Goal: Navigation & Orientation: Find specific page/section

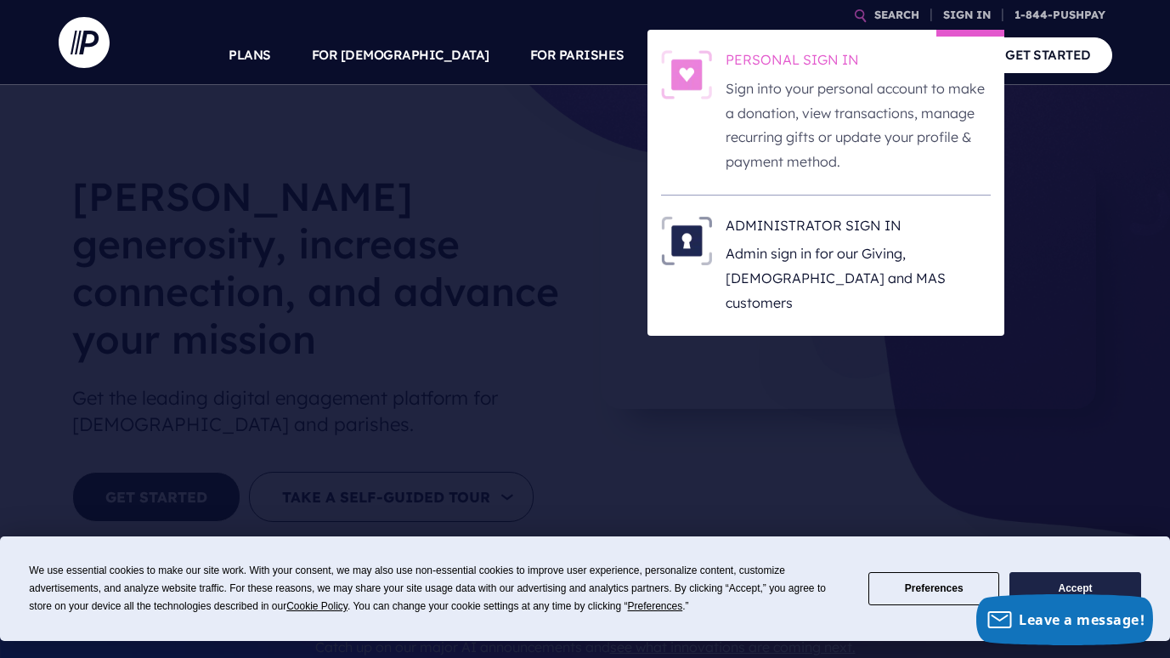
click at [825, 60] on h6 "PERSONAL SIGN IN" at bounding box center [858, 62] width 265 height 25
click at [777, 68] on h6 "PERSONAL SIGN IN" at bounding box center [858, 62] width 265 height 25
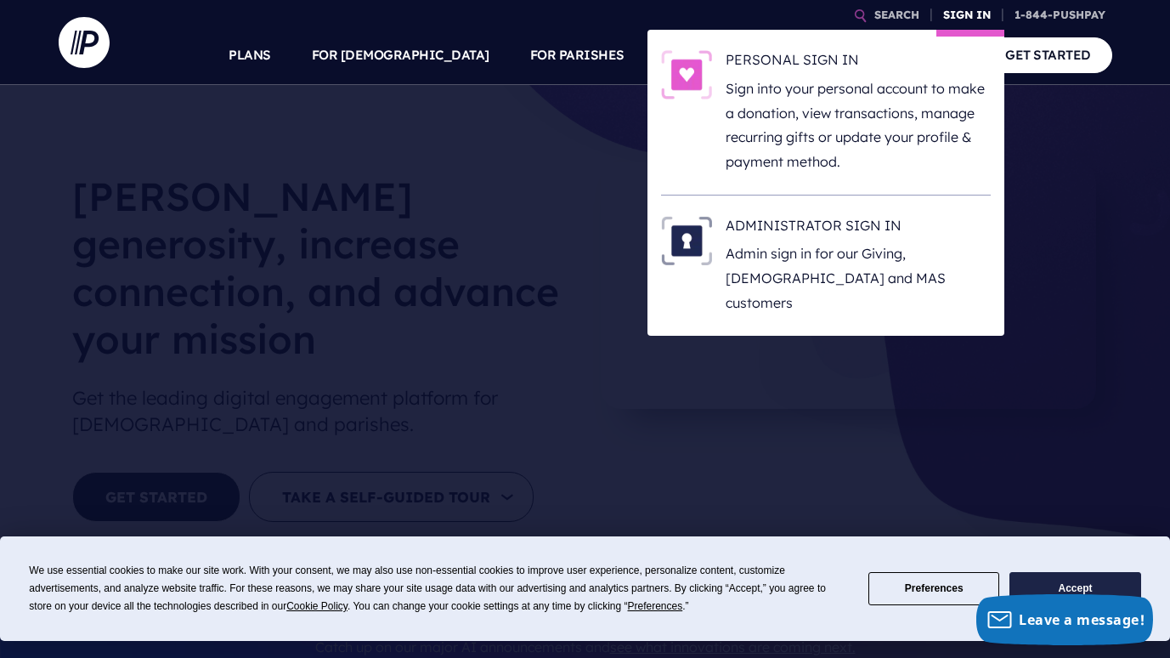
click at [943, 17] on link "SIGN IN" at bounding box center [966, 15] width 61 height 30
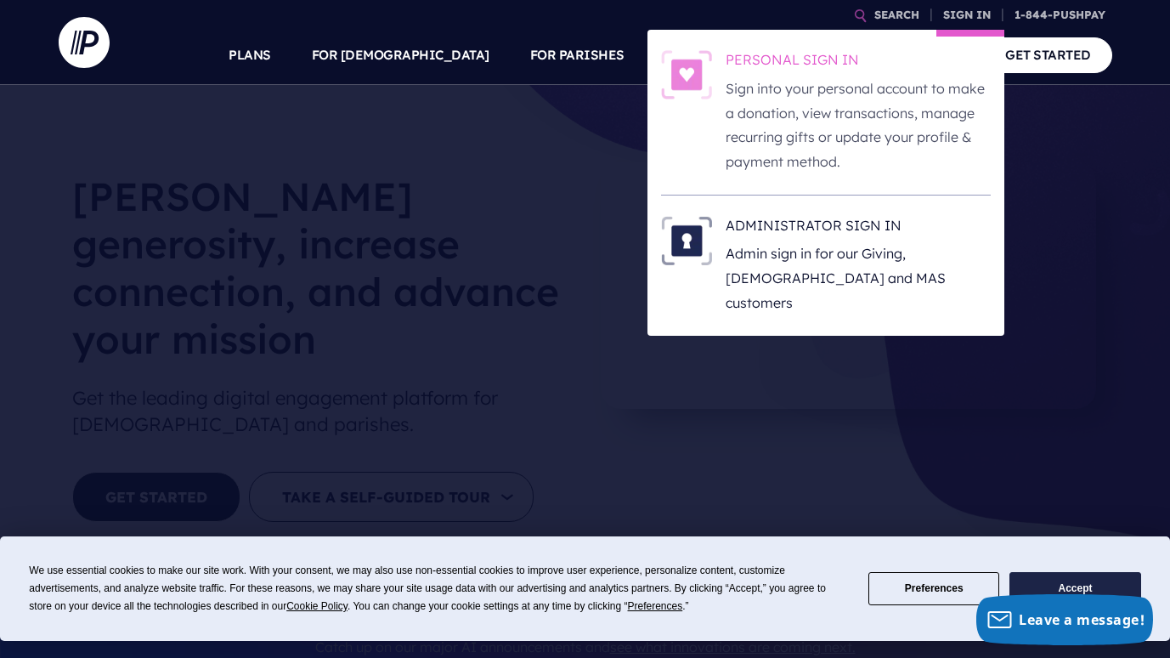
click at [849, 65] on h6 "PERSONAL SIGN IN" at bounding box center [858, 62] width 265 height 25
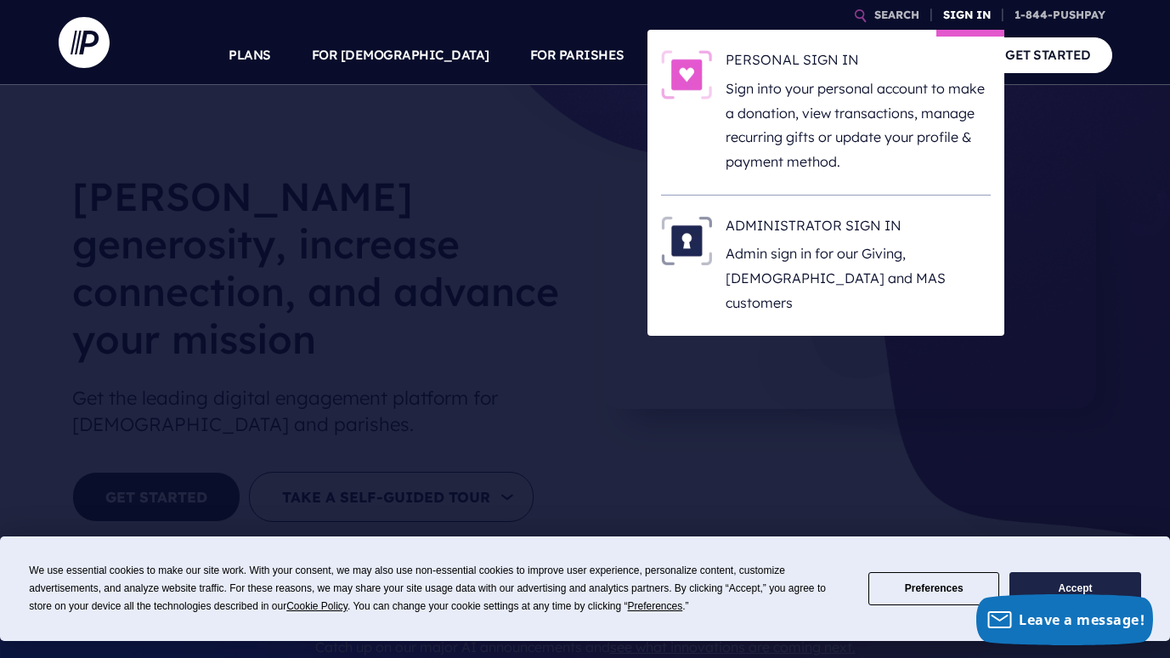
click at [969, 13] on link "SIGN IN" at bounding box center [966, 15] width 61 height 30
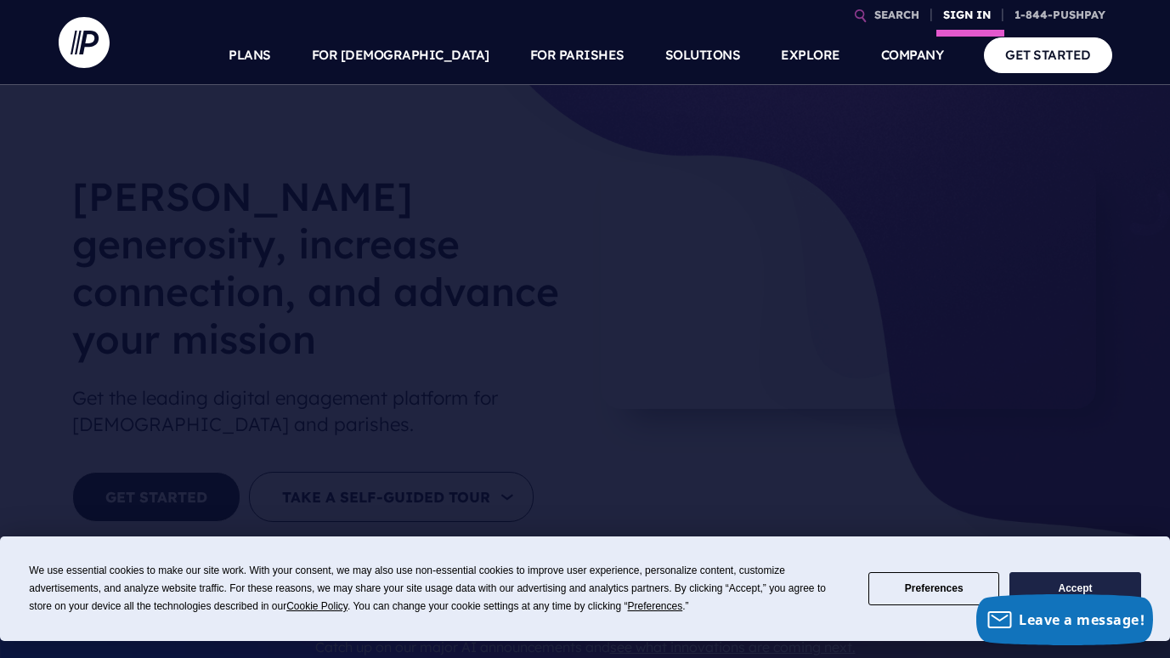
click at [963, 23] on link "SIGN IN" at bounding box center [966, 15] width 61 height 30
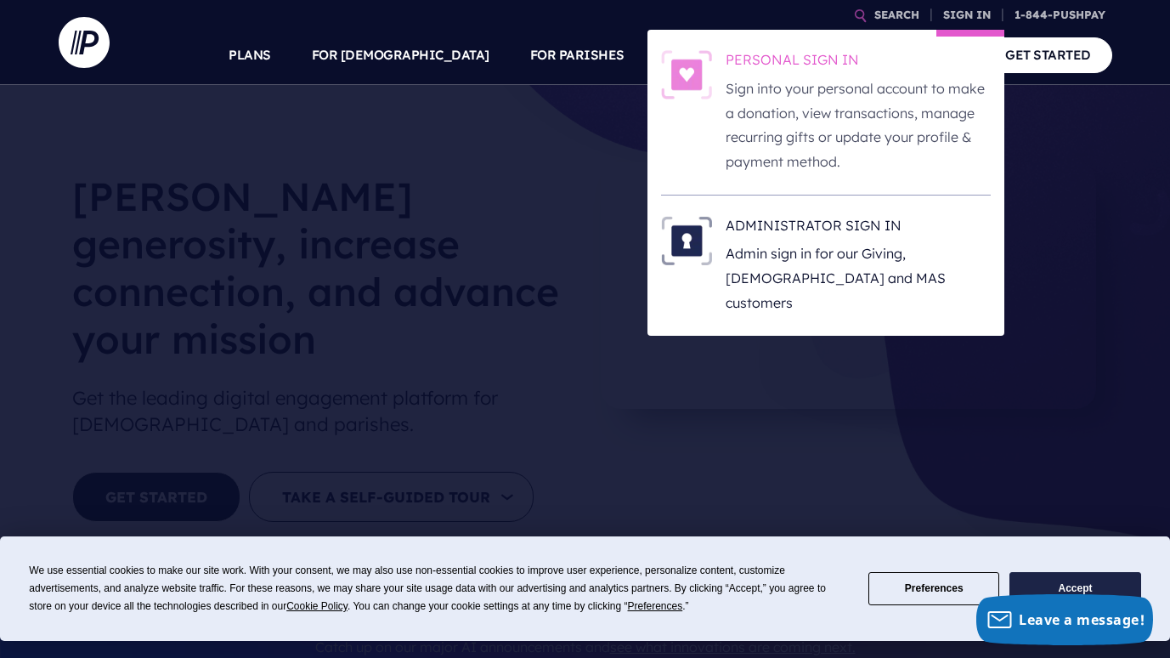
click at [786, 72] on h6 "PERSONAL SIGN IN" at bounding box center [858, 62] width 265 height 25
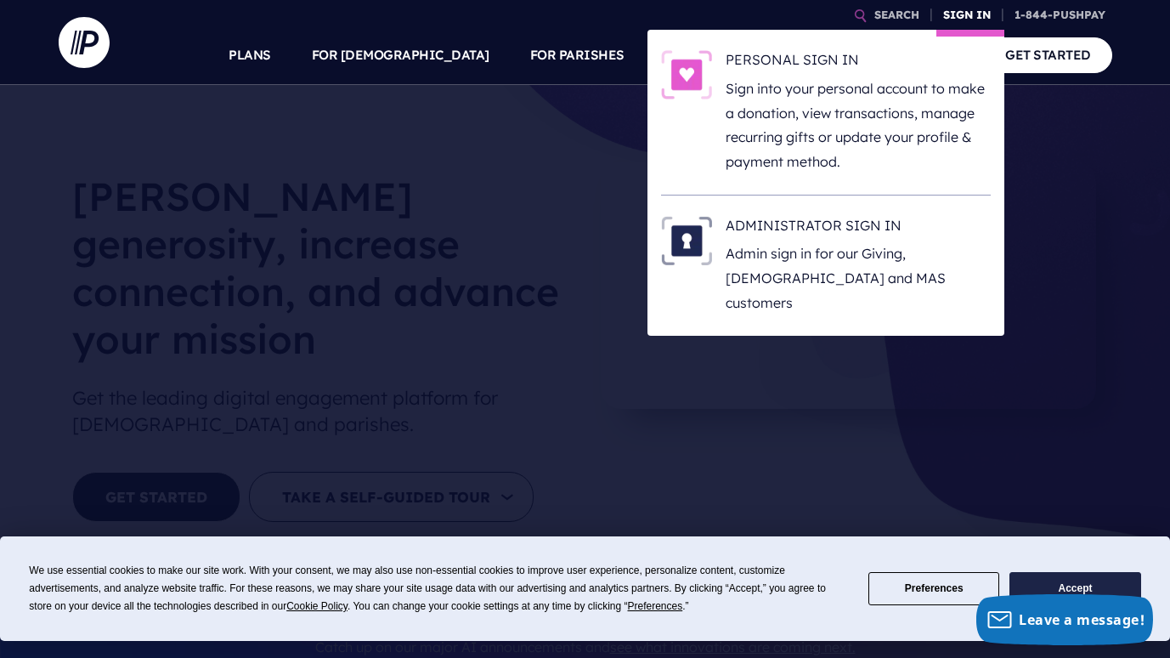
click at [962, 17] on link "SIGN IN" at bounding box center [966, 15] width 61 height 30
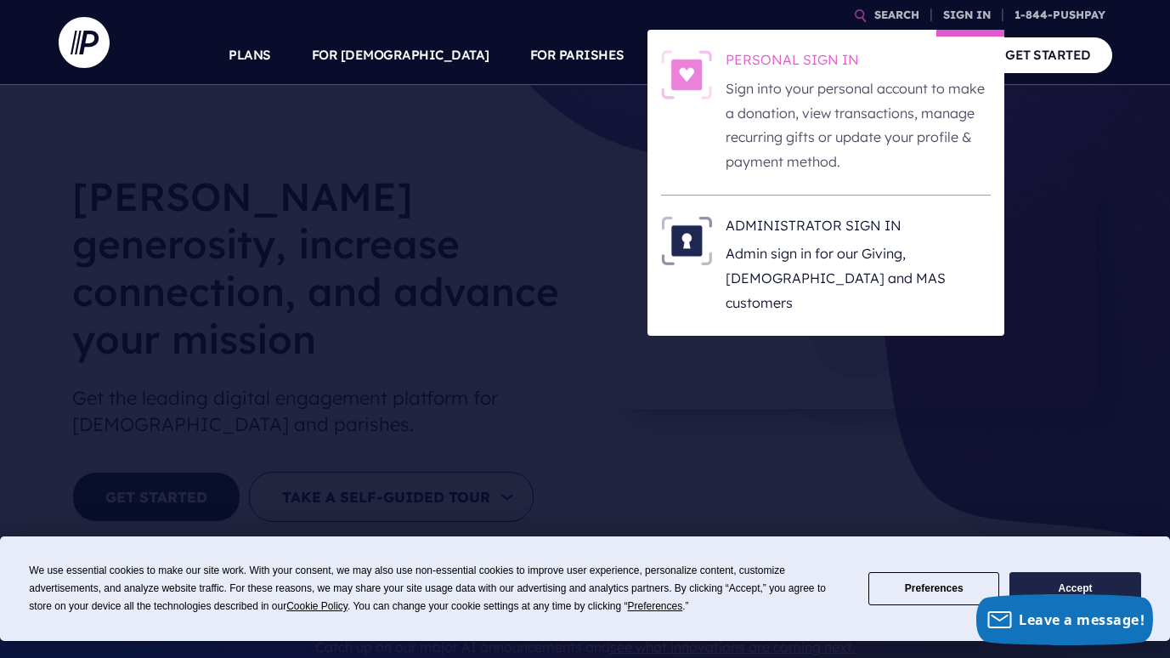
click at [827, 109] on p "Sign into your personal account to make a donation, view transactions, manage r…" at bounding box center [858, 125] width 265 height 98
